Goal: Task Accomplishment & Management: Manage account settings

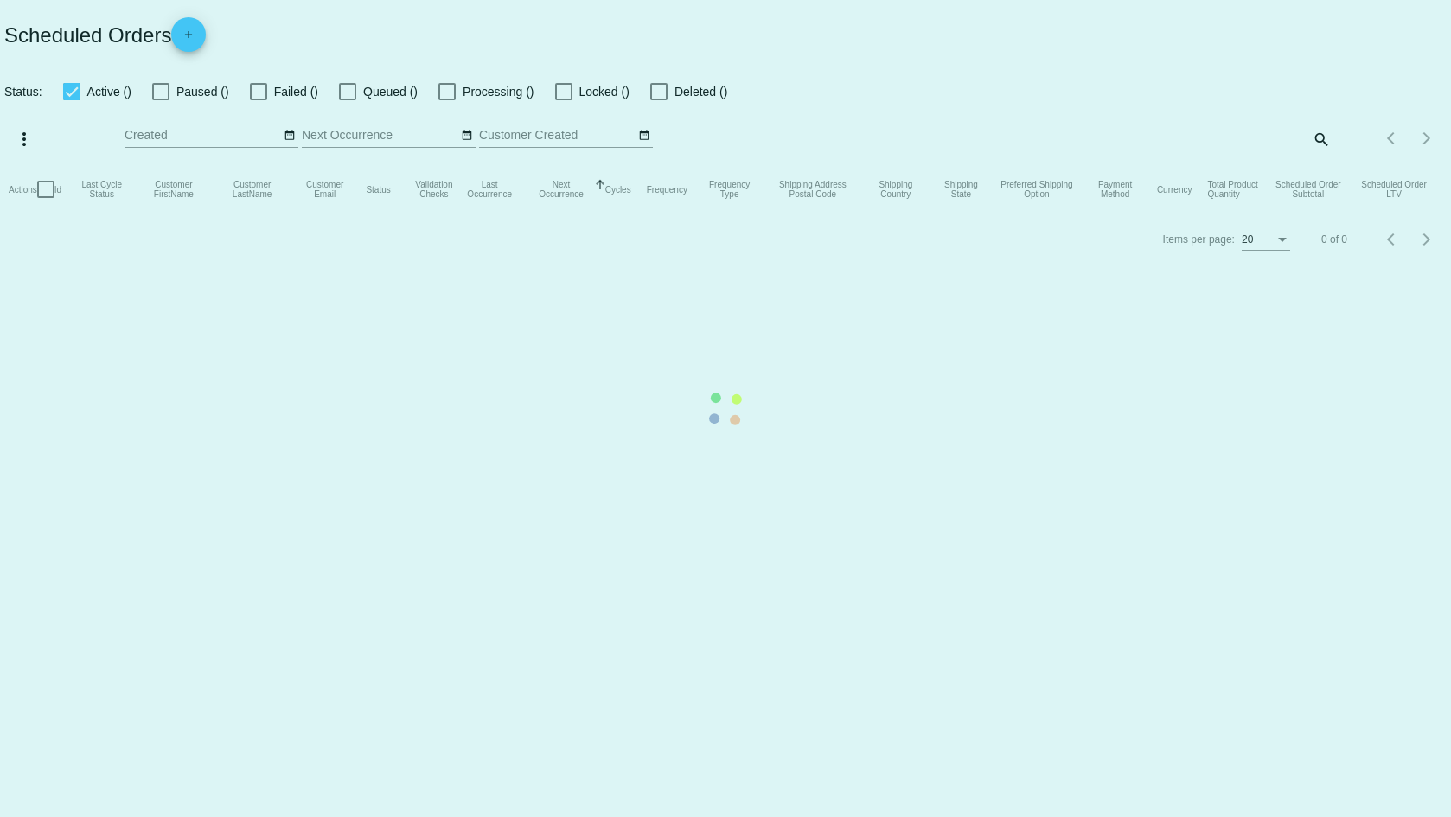
click at [1319, 163] on mat-table "Actions Id Last Cycle Status Customer FirstName Customer LastName Customer Emai…" at bounding box center [725, 189] width 1451 height 52
checkbox input "false"
click at [1321, 163] on mat-table "Actions Id Last Cycle Status Customer FirstName Customer LastName Customer Emai…" at bounding box center [725, 189] width 1451 height 52
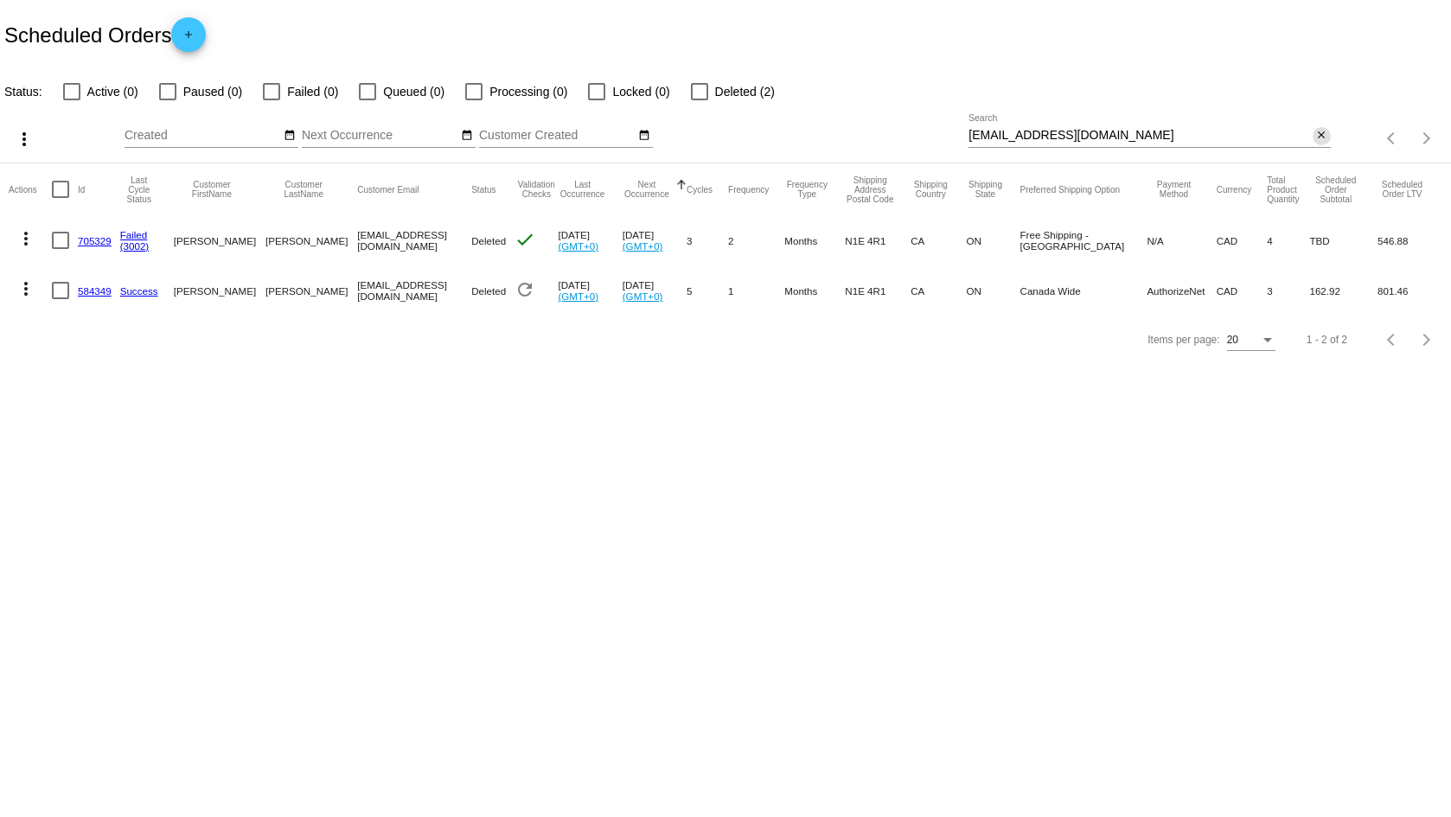
click at [1321, 131] on mat-icon "close" at bounding box center [1321, 136] width 12 height 14
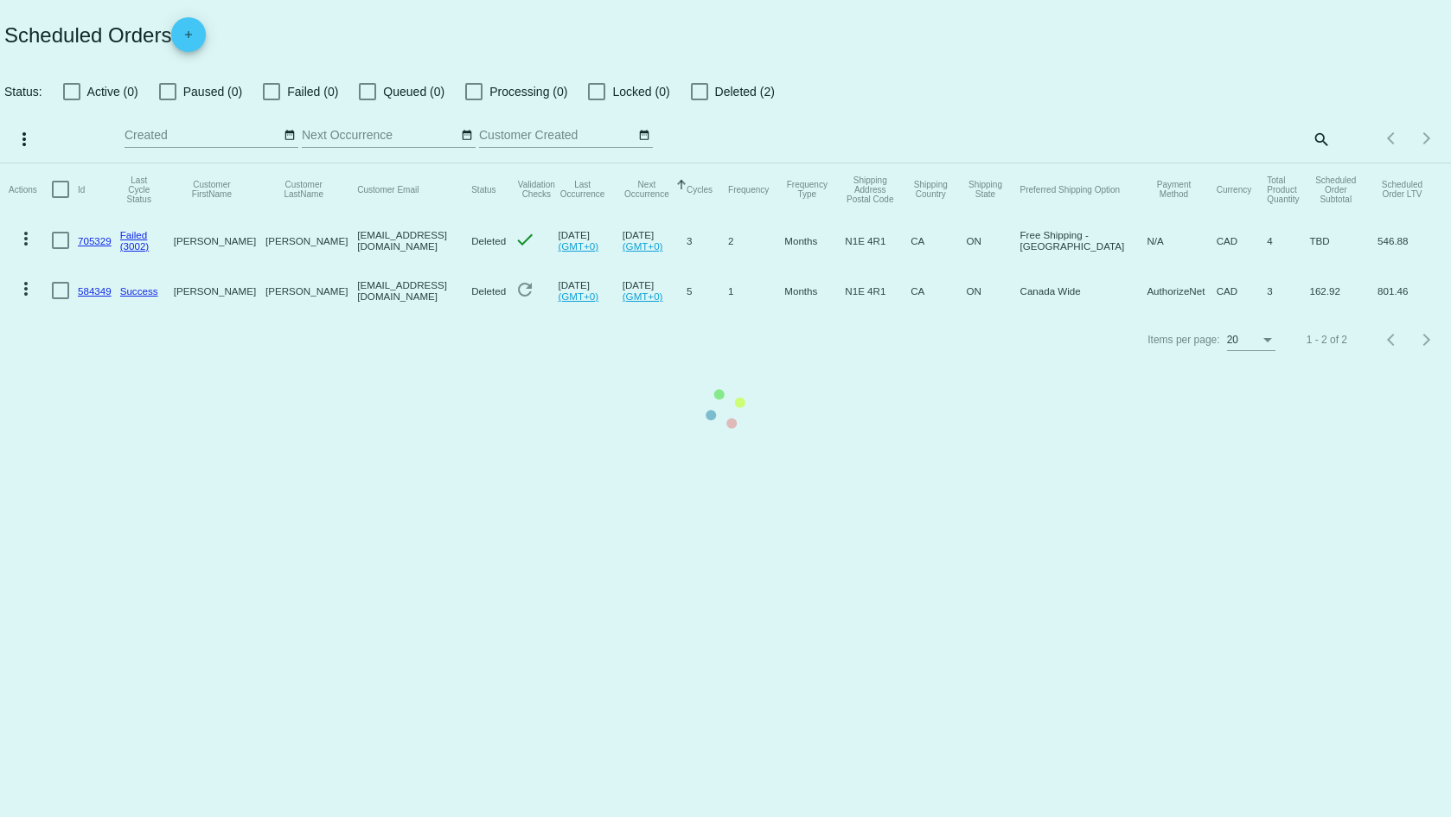
click at [1316, 163] on mat-table "Actions Id Last Cycle Status Customer FirstName Customer LastName Customer Emai…" at bounding box center [725, 239] width 1451 height 152
click at [1321, 163] on mat-table "Actions Id Last Cycle Status Customer FirstName Customer LastName Customer Emai…" at bounding box center [725, 239] width 1451 height 152
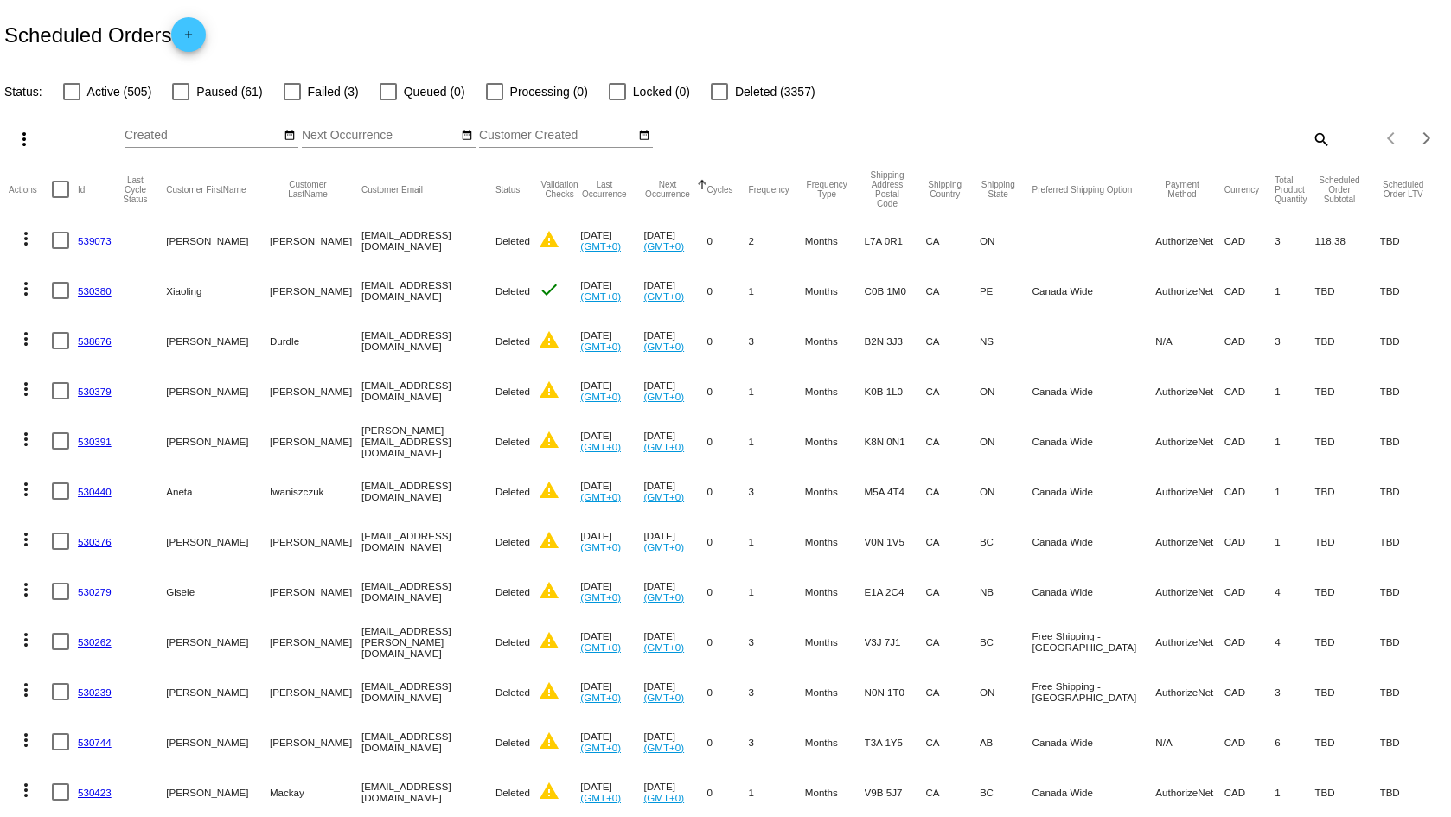
click at [1313, 139] on mat-icon "search" at bounding box center [1320, 138] width 21 height 27
click at [1100, 131] on input "Search" at bounding box center [1148, 136] width 361 height 14
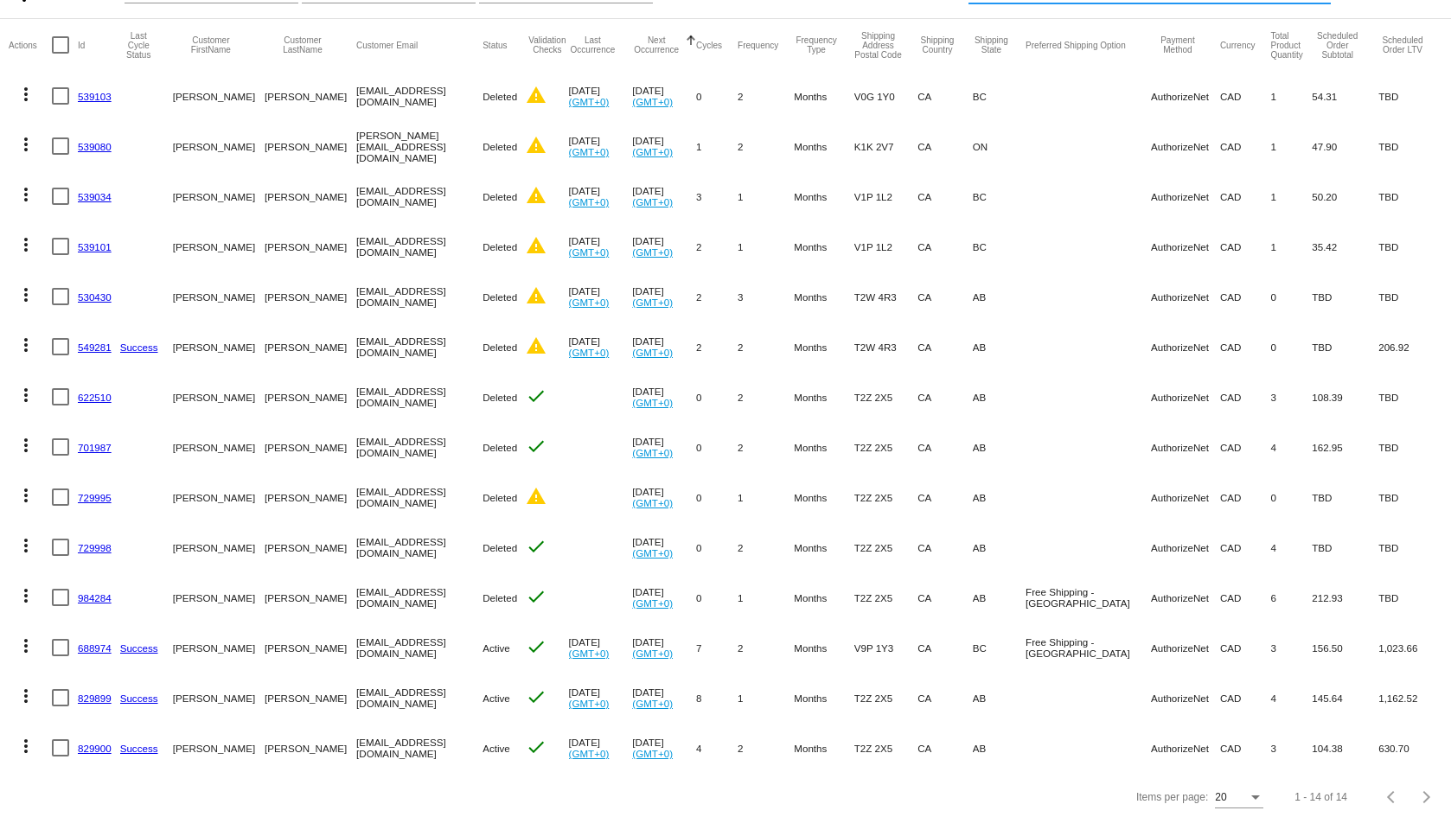
scroll to position [162, 0]
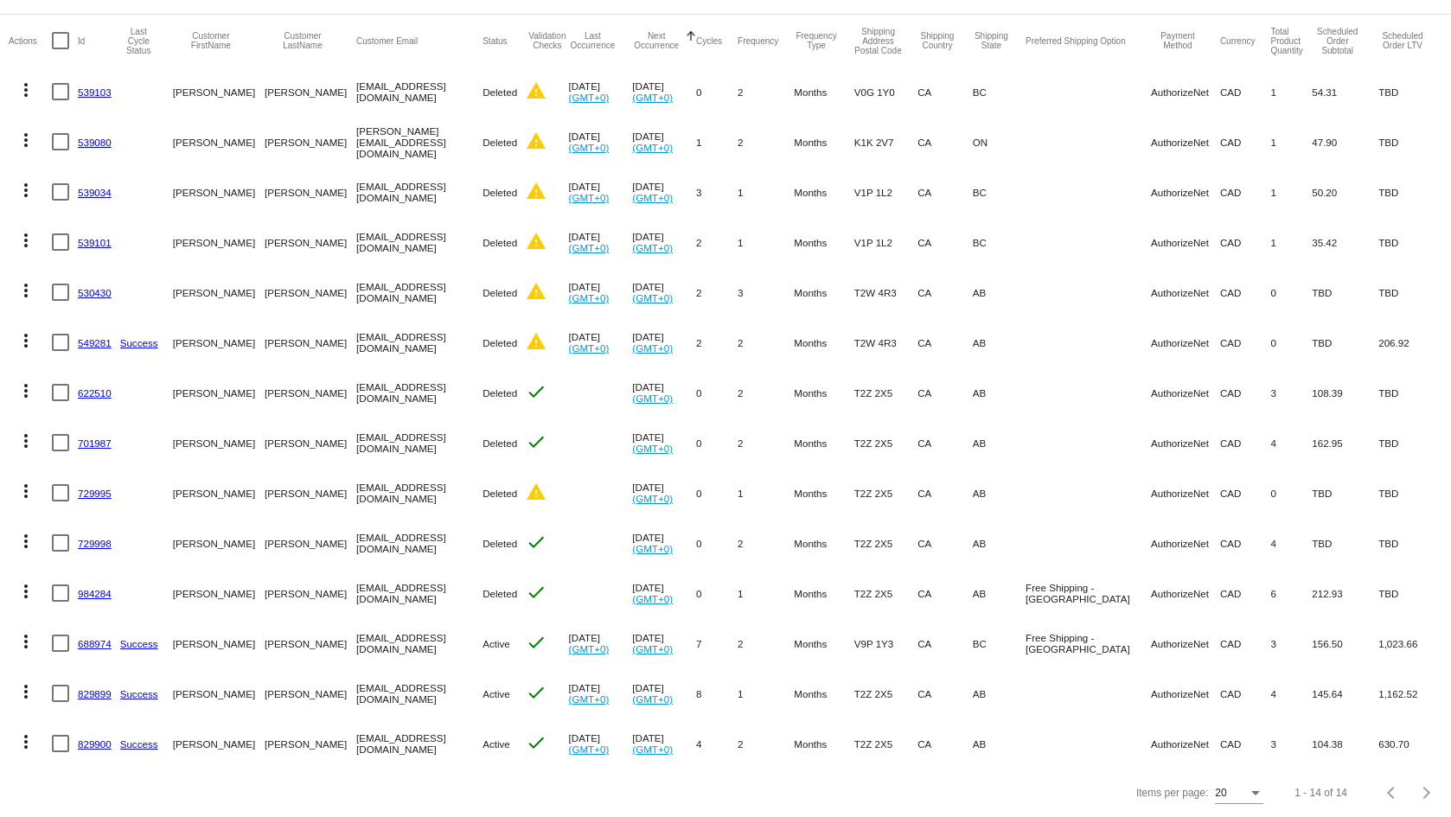
type input "[PERSON_NAME]"
click at [95, 638] on link "688974" at bounding box center [95, 643] width 34 height 11
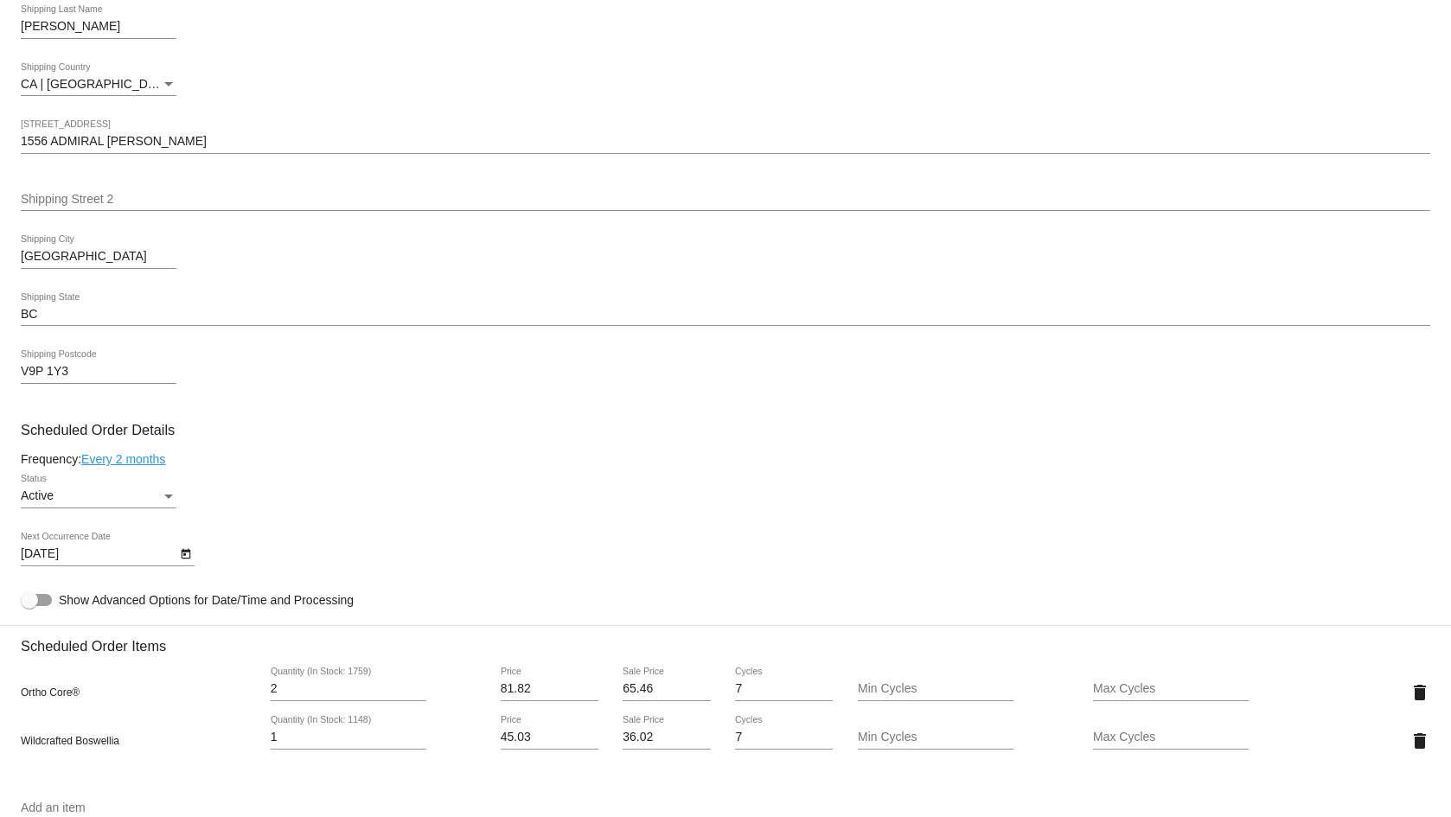
scroll to position [609, 0]
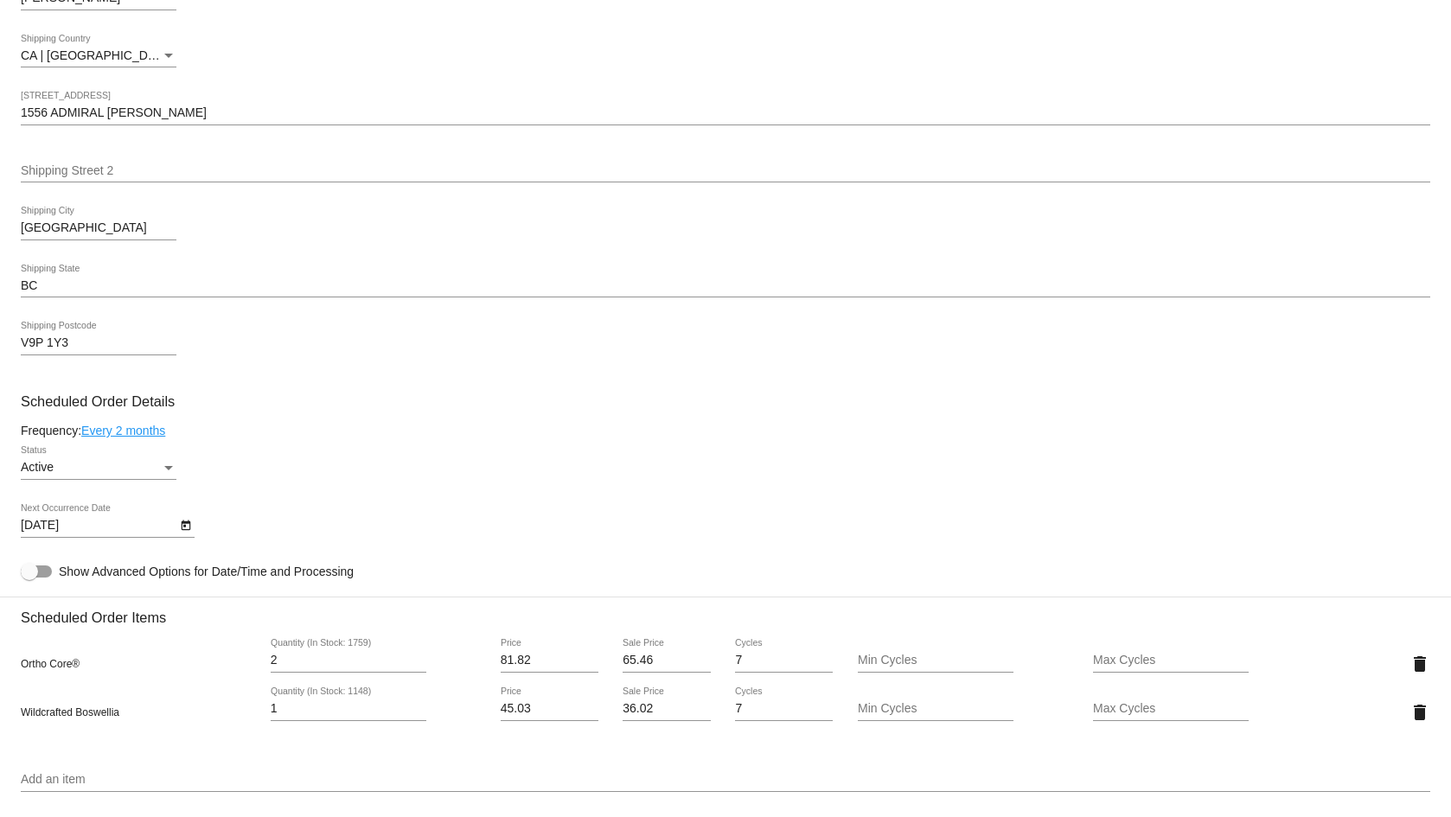
click at [219, 109] on input "1556 ADMIRAL [PERSON_NAME]" at bounding box center [725, 113] width 1409 height 14
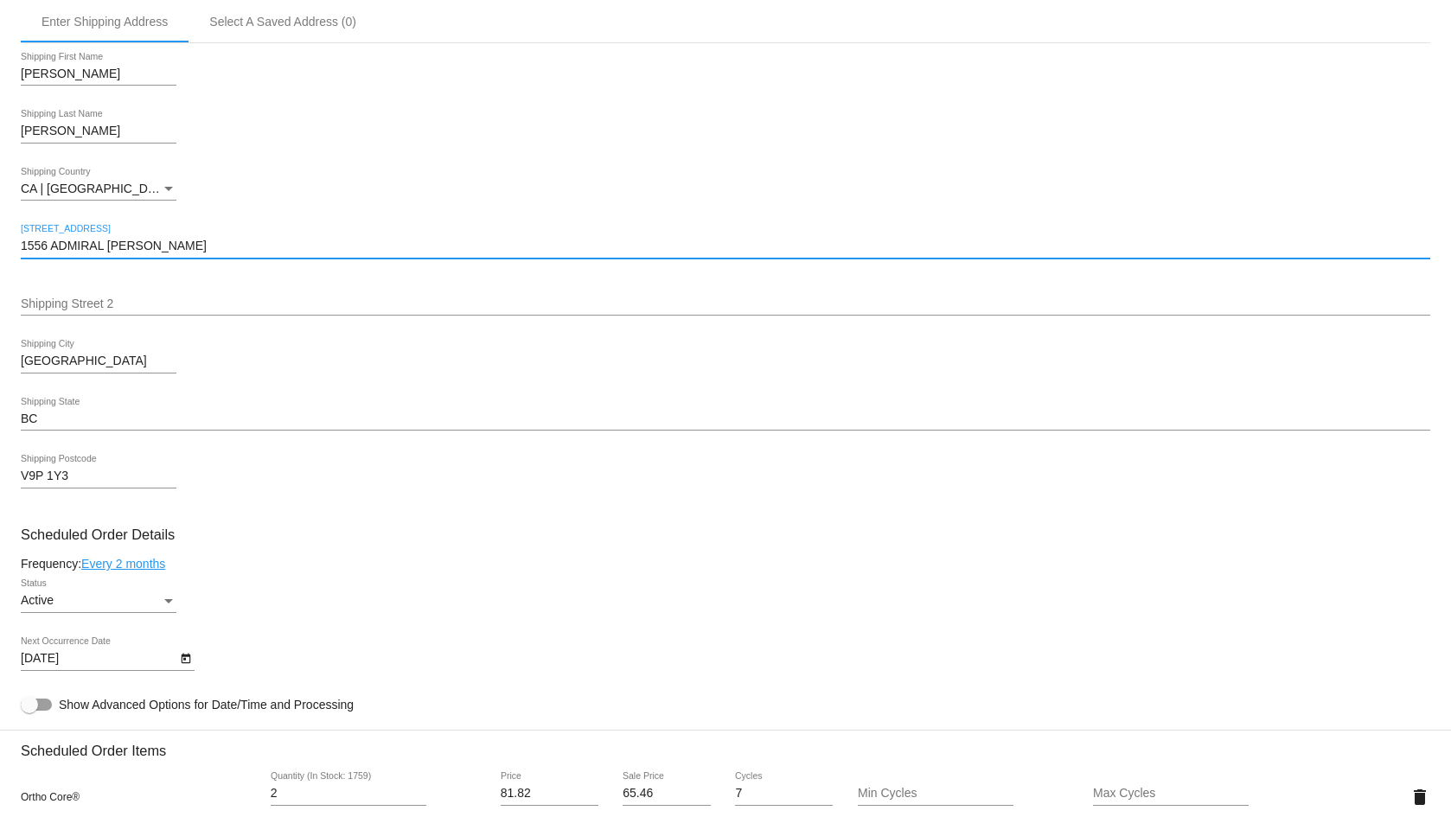
scroll to position [470, 0]
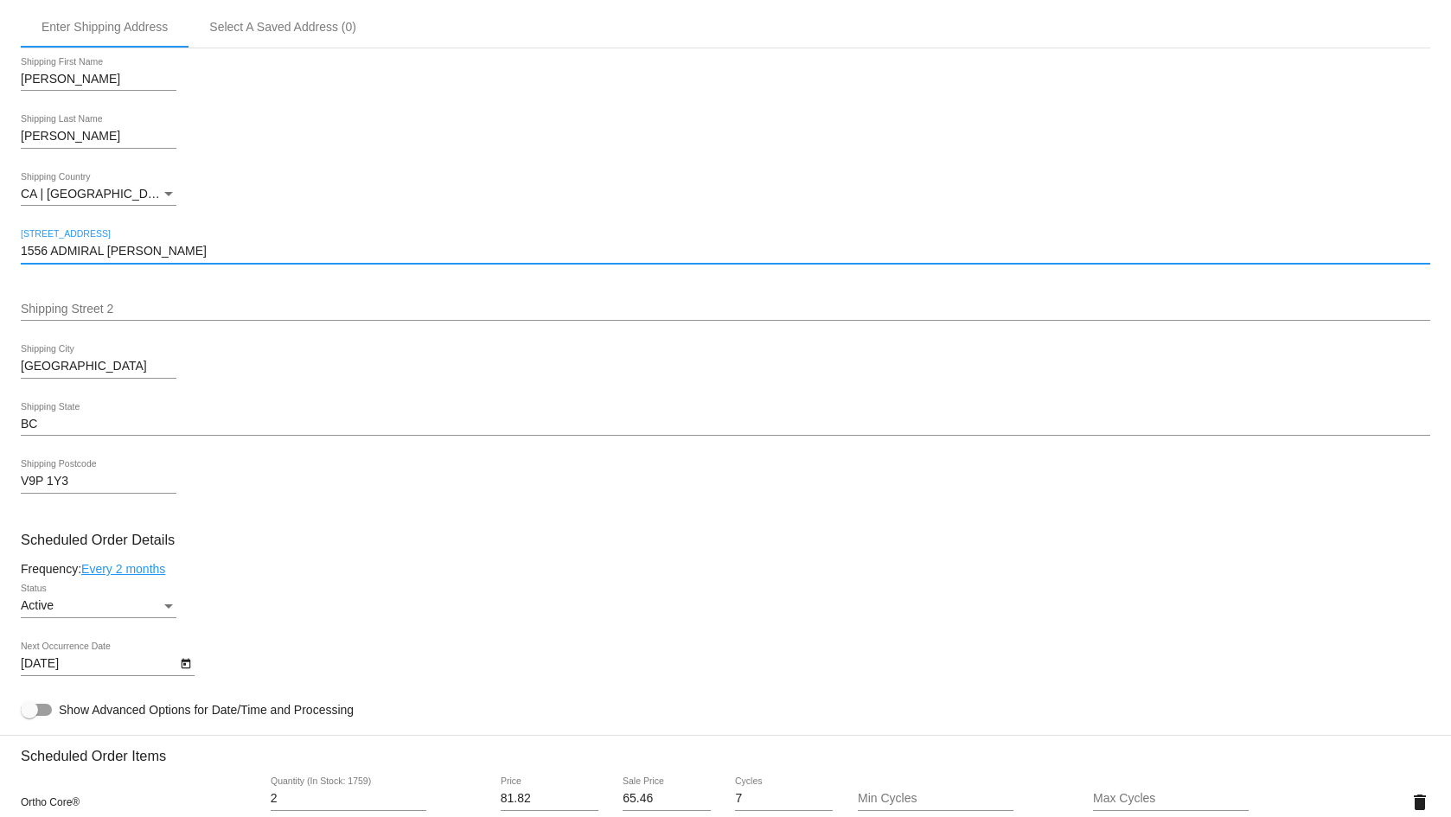
drag, startPoint x: 236, startPoint y: 251, endPoint x: 3, endPoint y: 298, distance: 237.4
click at [3, 298] on mat-card "Customer 2885373: [PERSON_NAME] [EMAIL_ADDRESS][DOMAIN_NAME] Customer Shipping …" at bounding box center [725, 815] width 1451 height 1838
type input "[STREET_ADDRESS]"
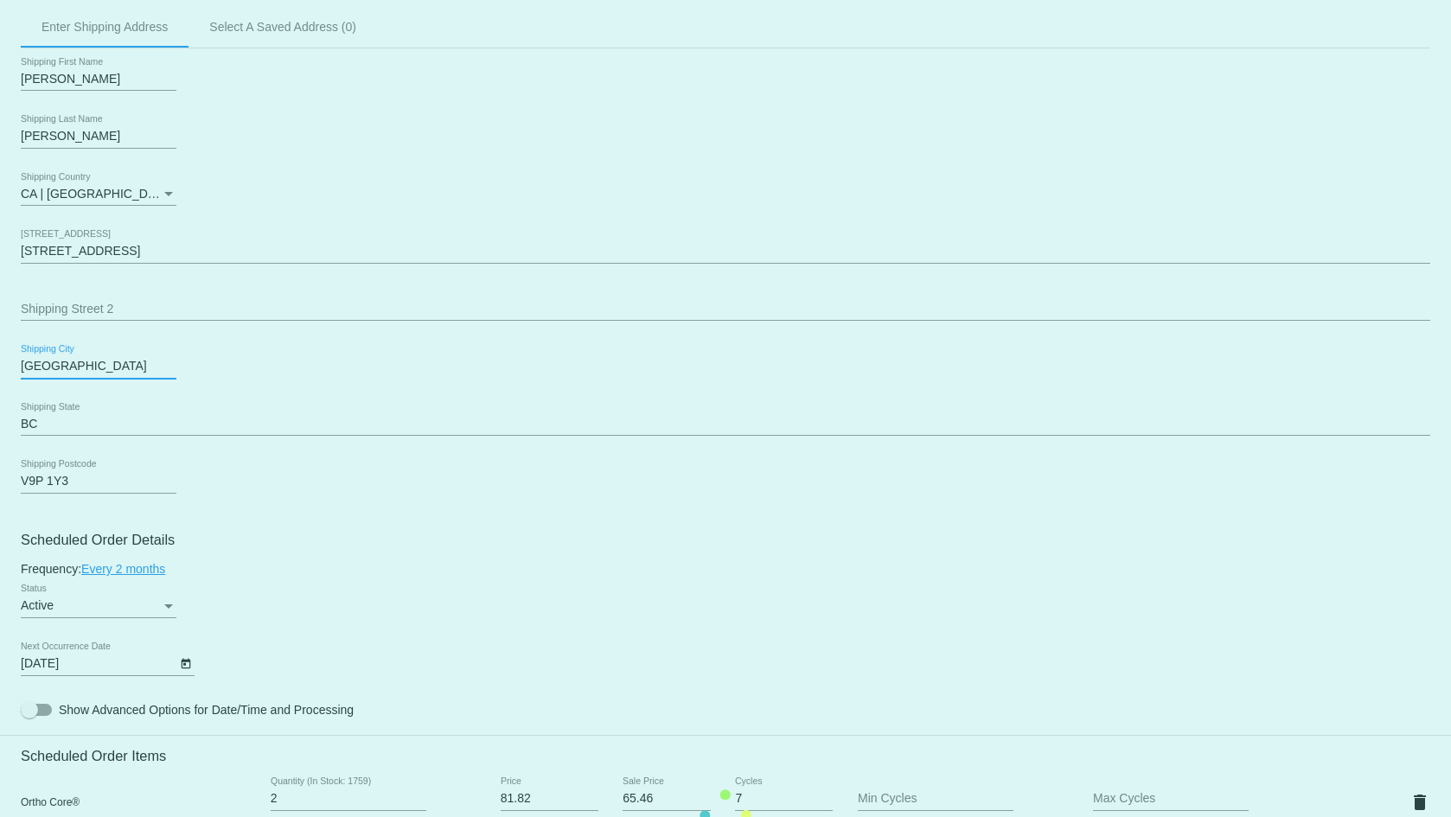
type input "[GEOGRAPHIC_DATA]"
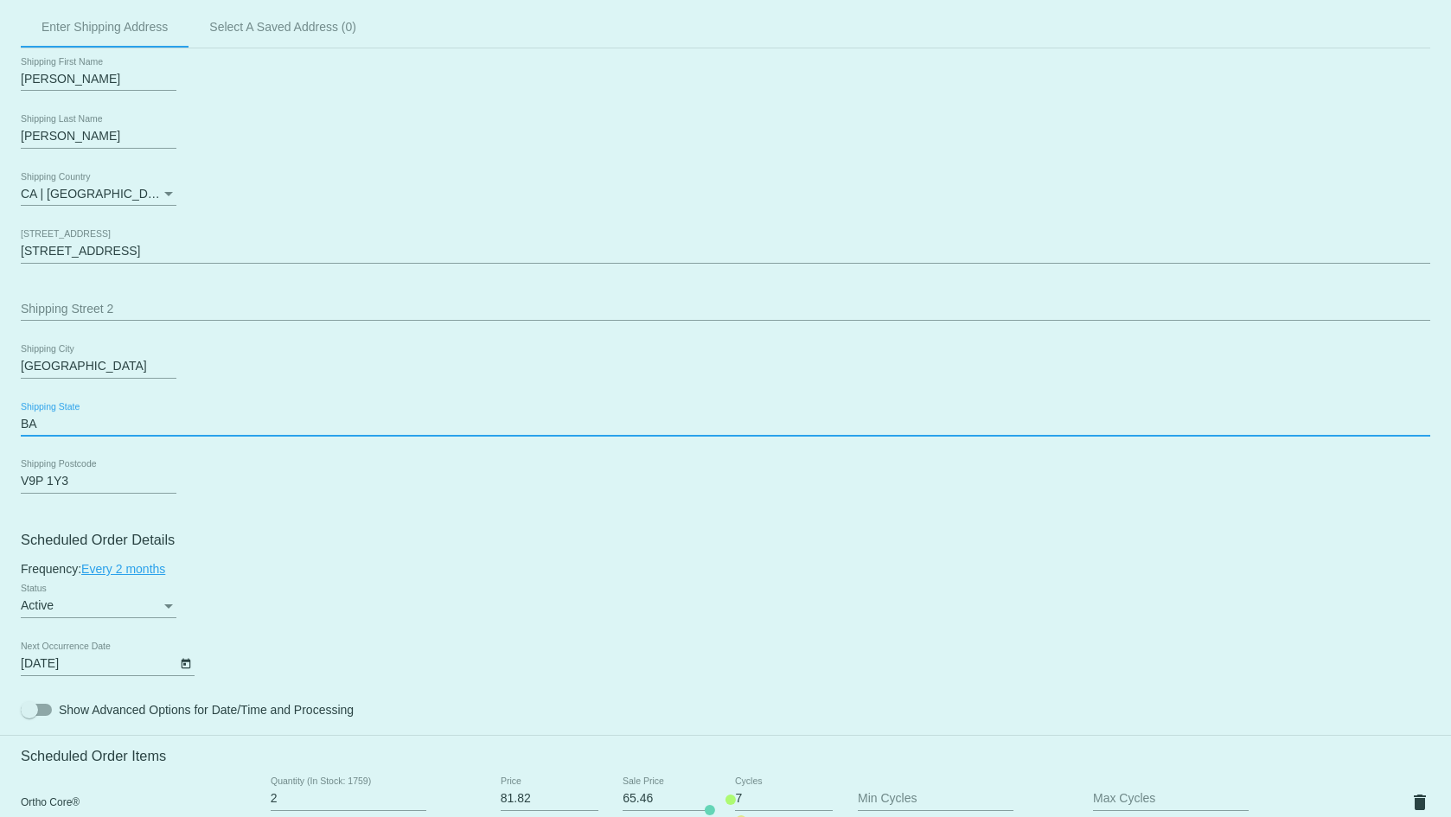
type input "B"
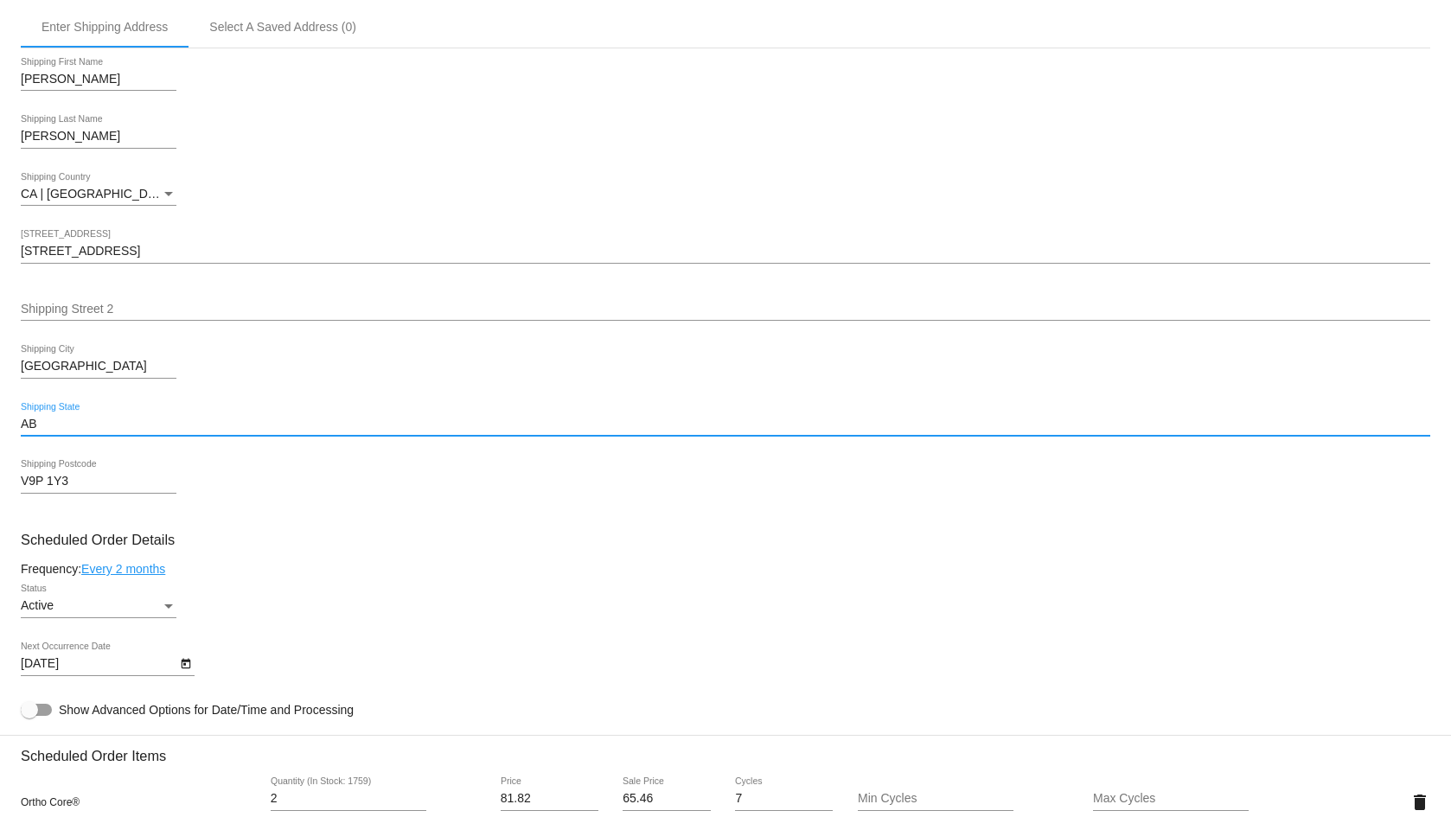
type input "AB"
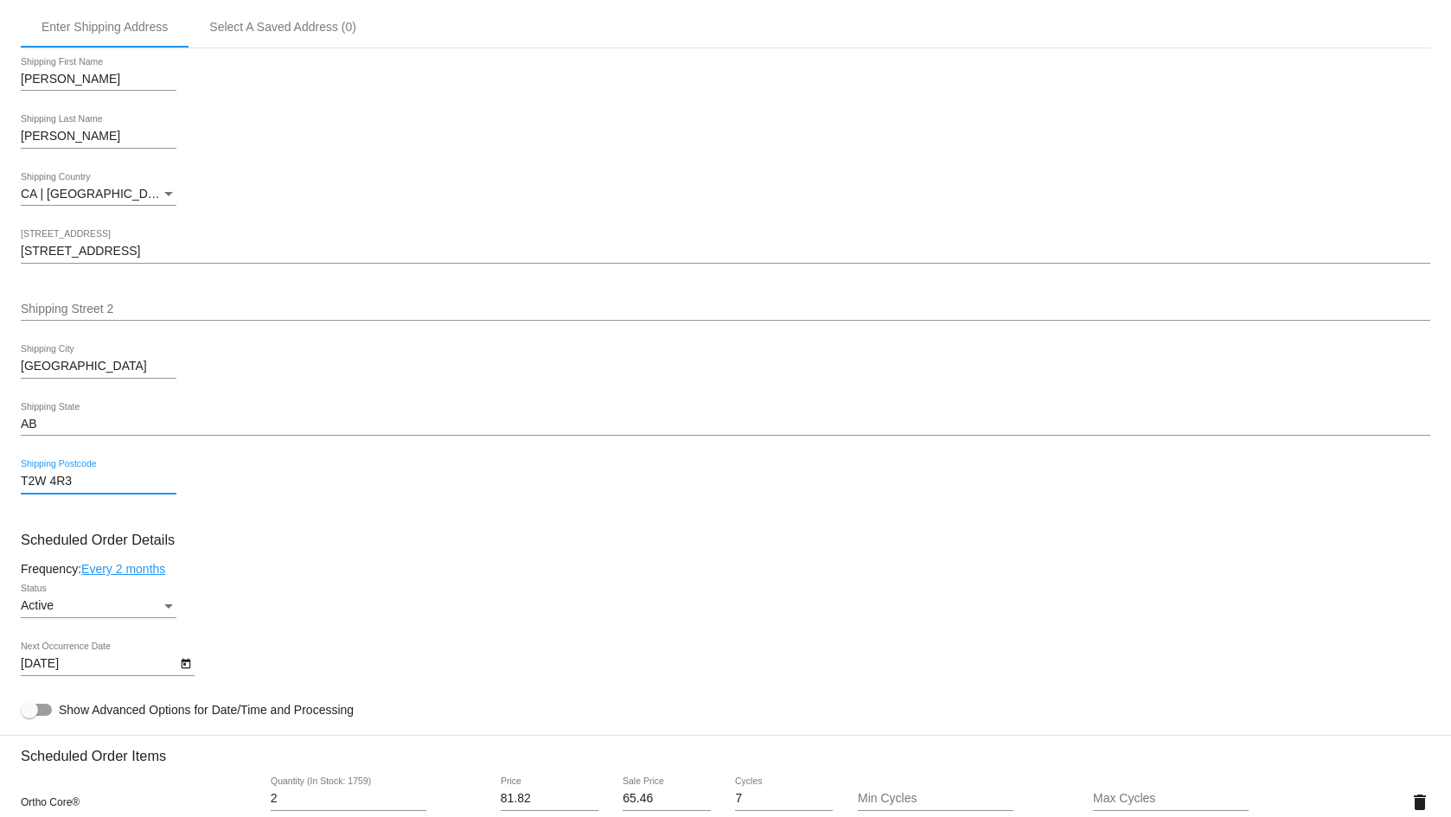
type input "T2W 4R3"
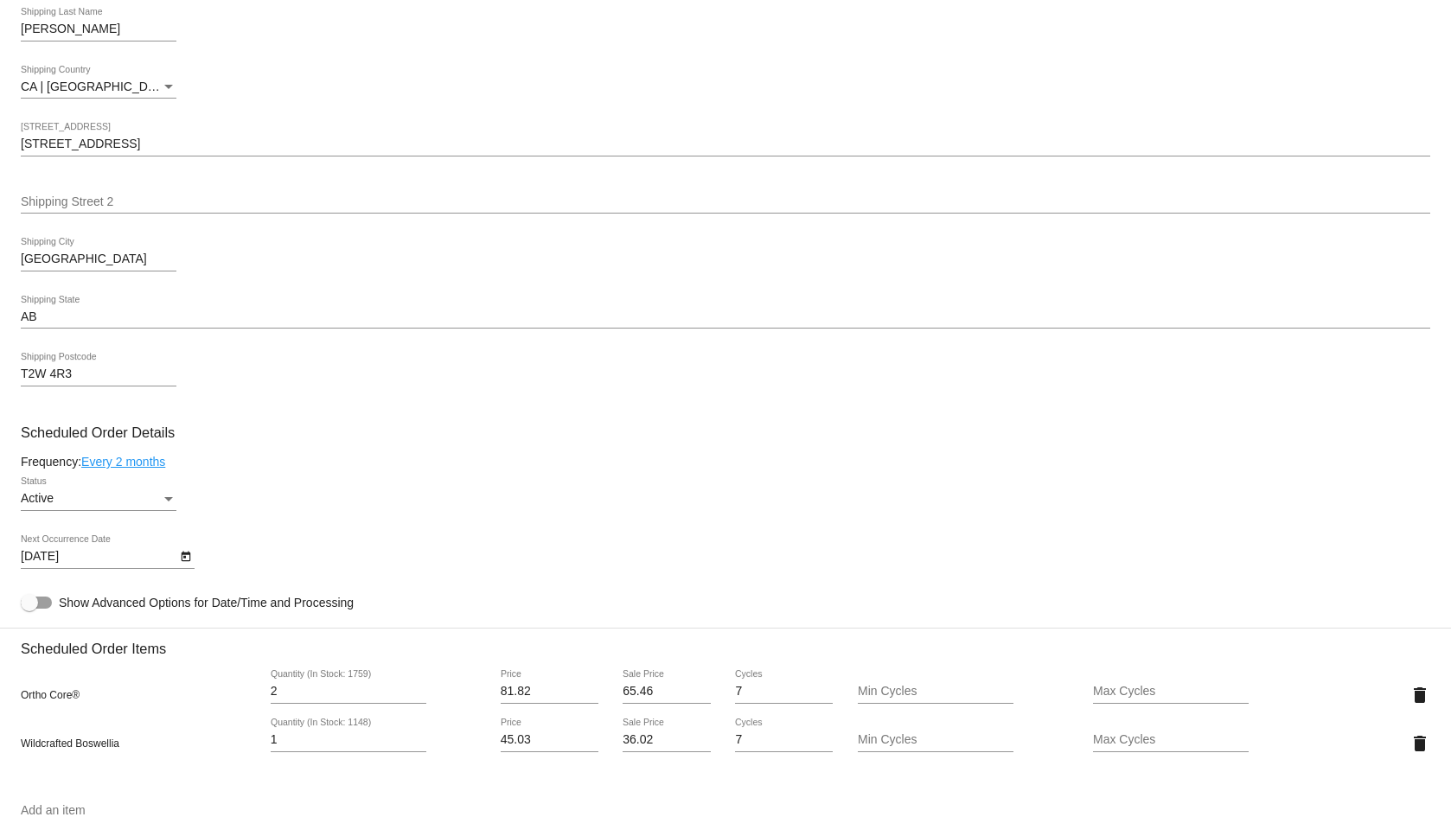
scroll to position [582, 0]
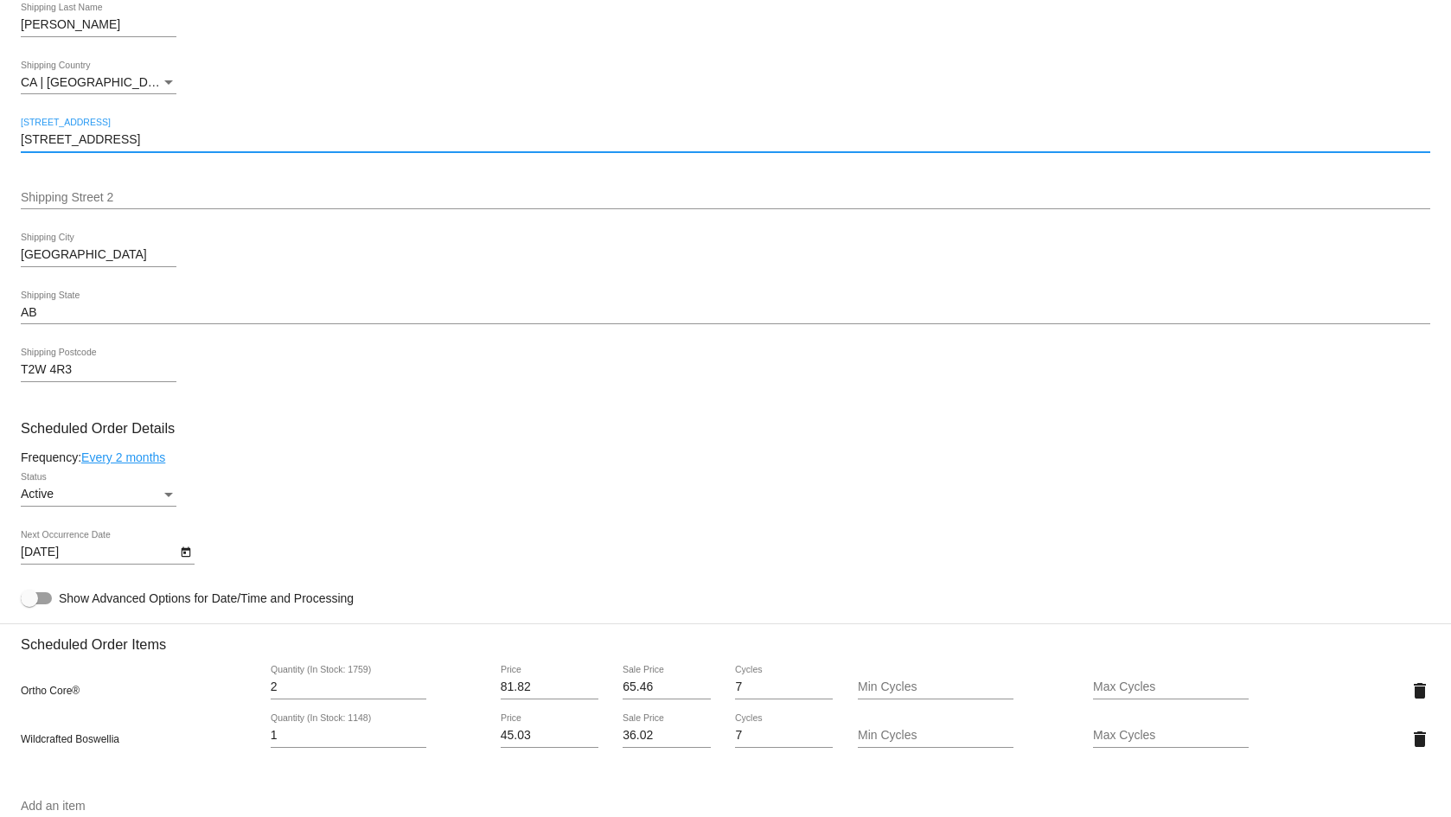
click at [143, 143] on input "[STREET_ADDRESS]" at bounding box center [725, 140] width 1409 height 14
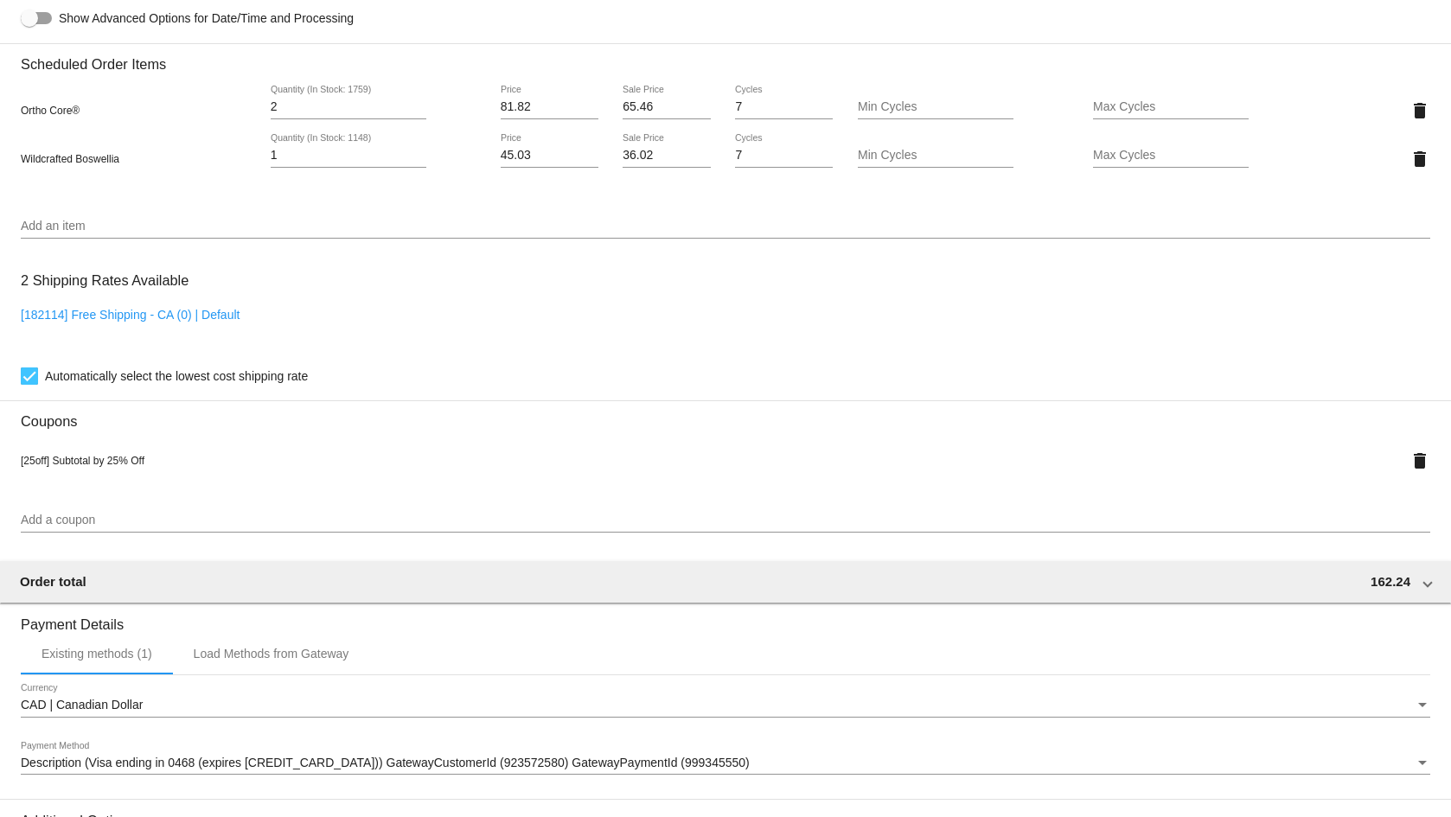
scroll to position [1388, 0]
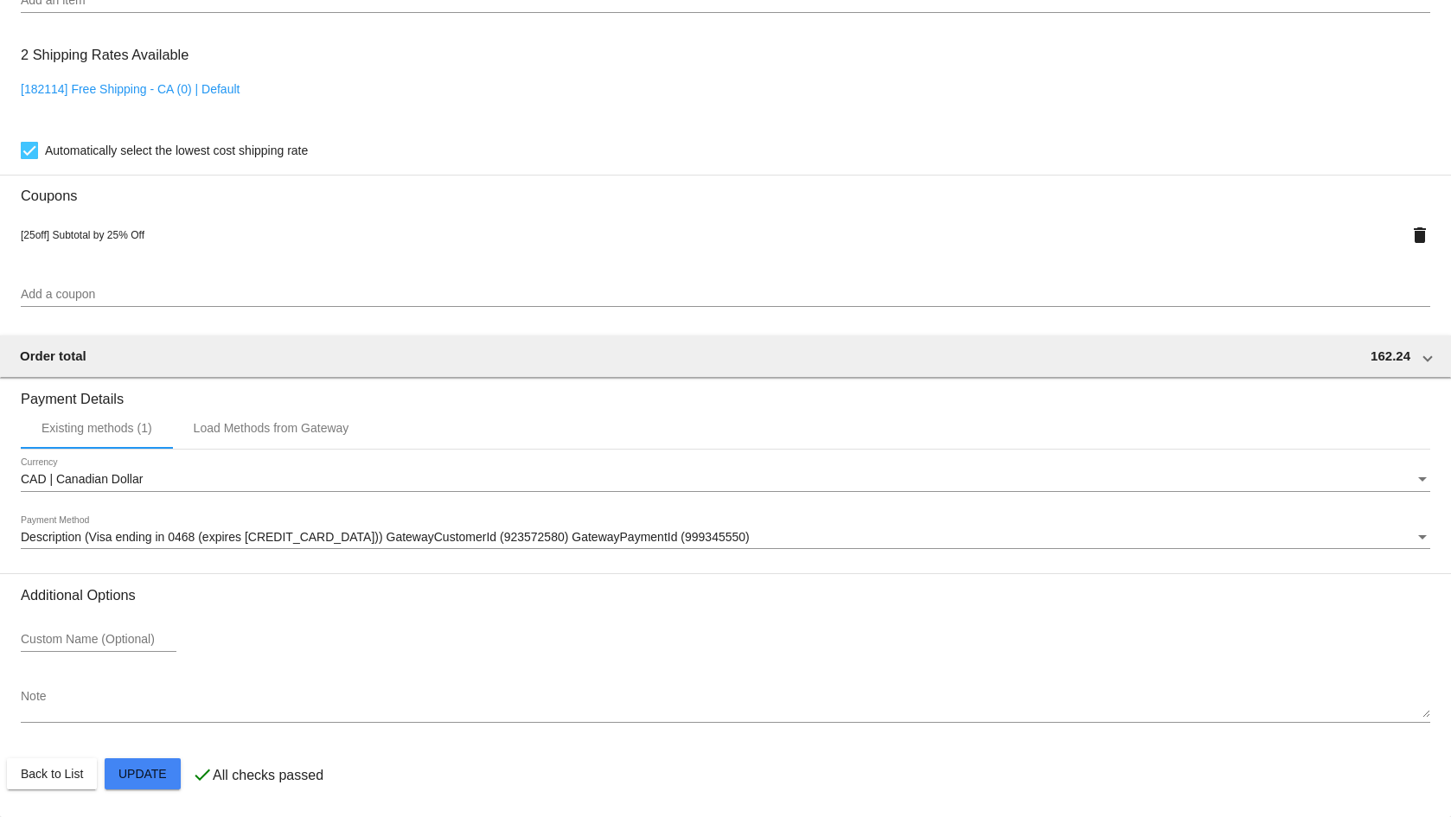
type input "[STREET_ADDRESS]"
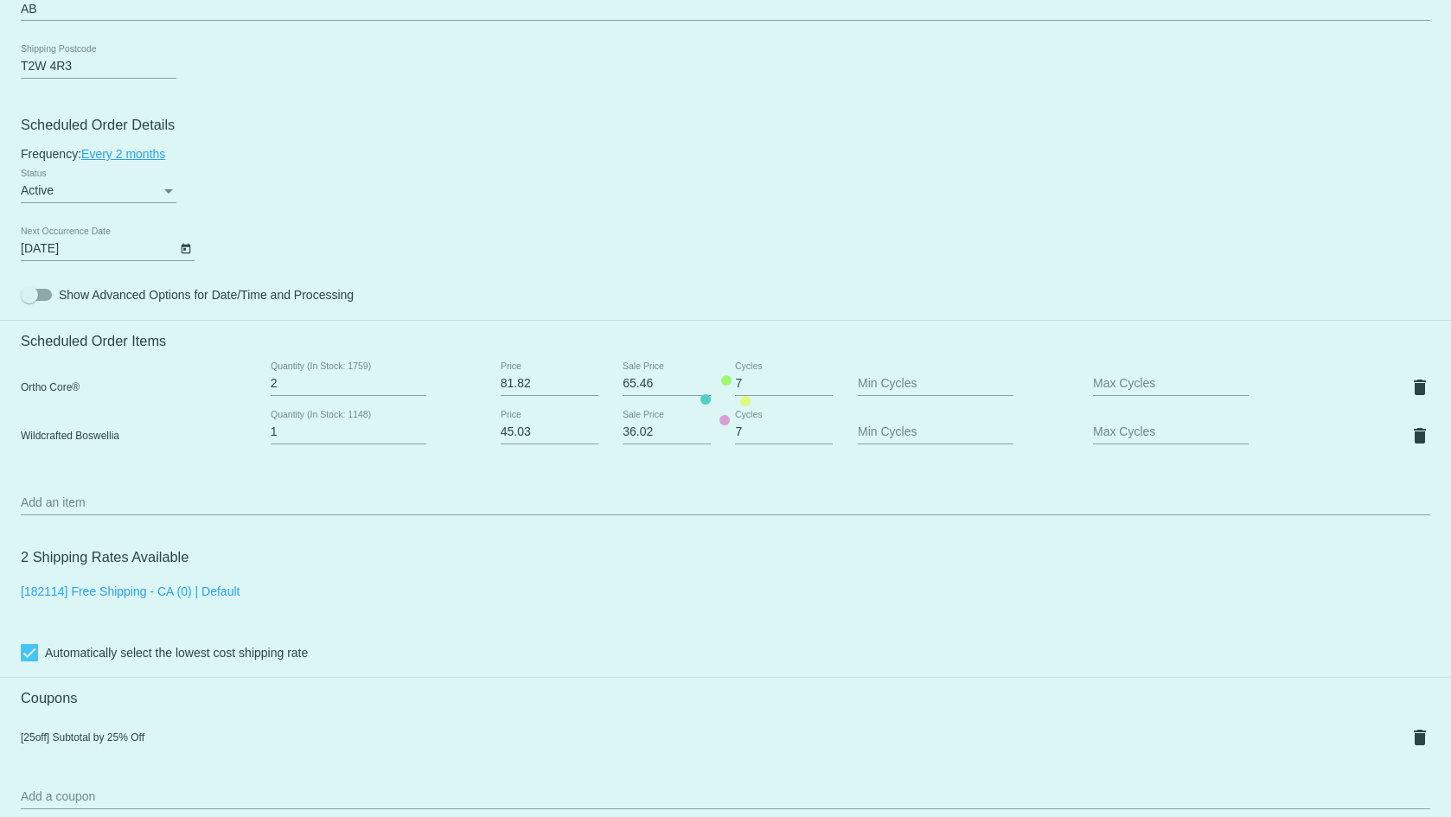
scroll to position [817, 0]
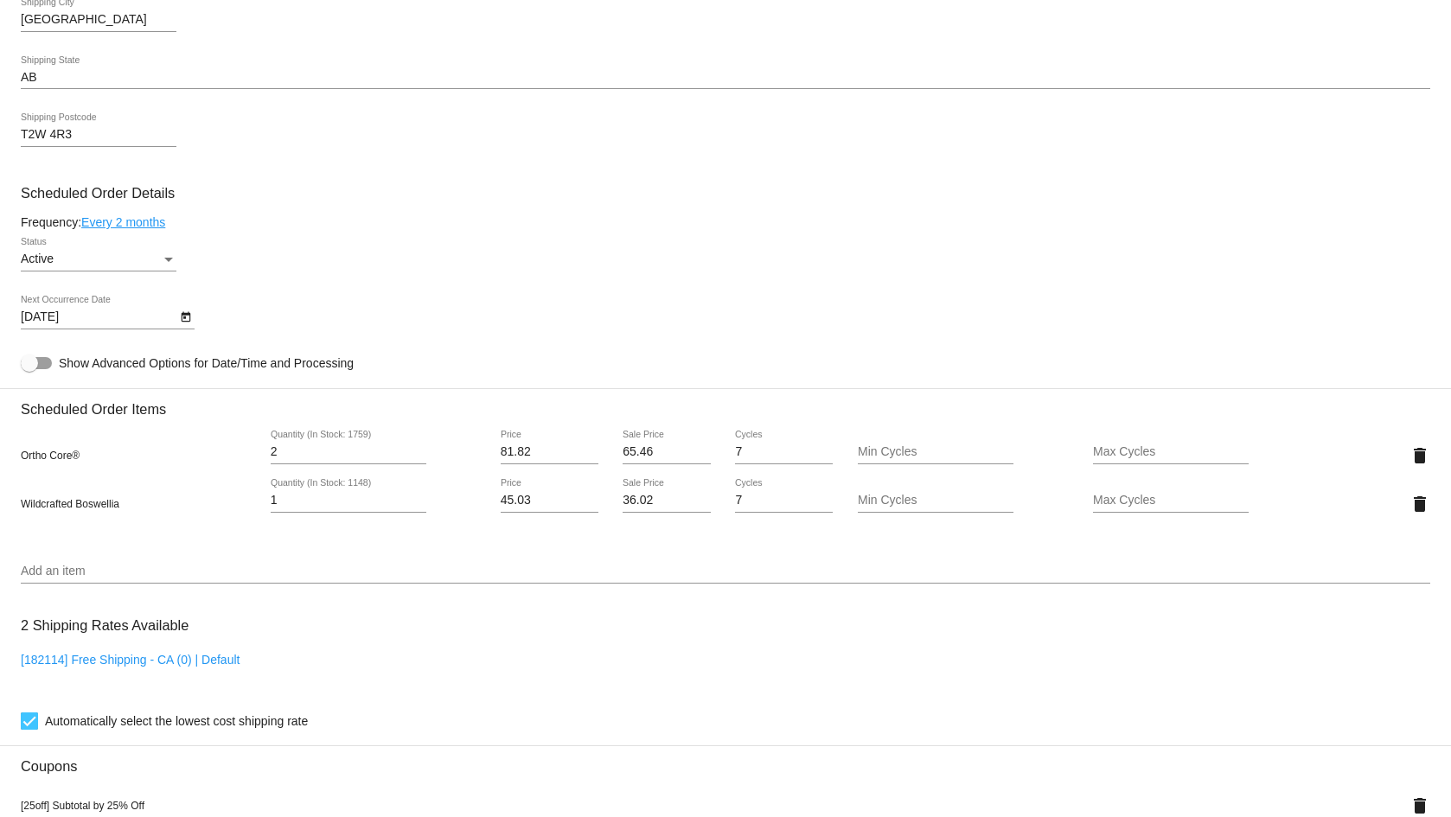
click at [416, 459] on div "2 Quantity (In Stock: 1759)" at bounding box center [349, 448] width 156 height 34
type input "1"
click at [416, 454] on input "1" at bounding box center [349, 452] width 156 height 14
click at [420, 489] on div "1 Quantity (In Stock: 1148)" at bounding box center [349, 496] width 156 height 34
click at [419, 490] on div "1 Quantity (In Stock: 1148)" at bounding box center [349, 496] width 156 height 34
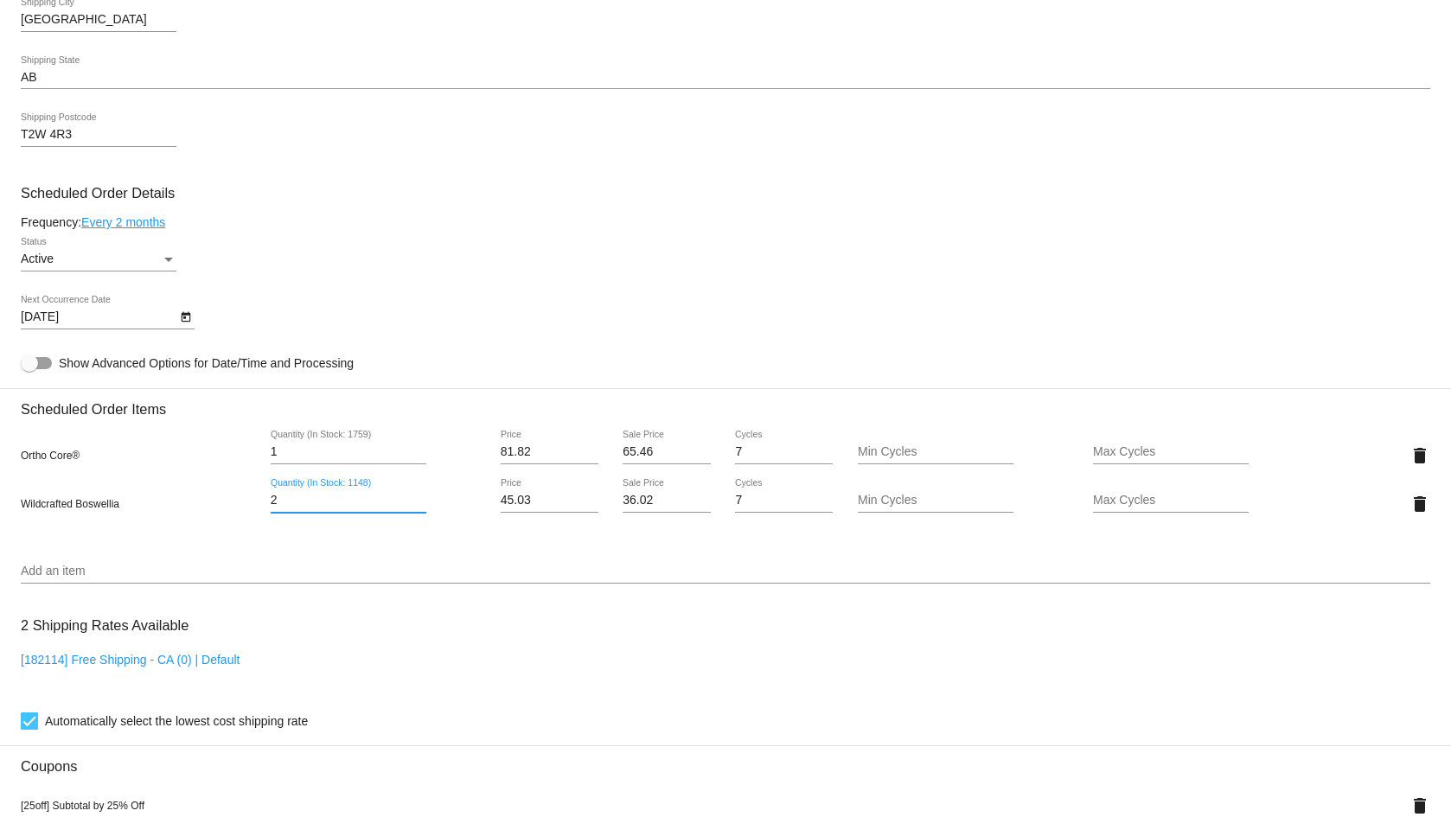
type input "2"
click at [418, 495] on input "2" at bounding box center [349, 501] width 156 height 14
